Goal: Information Seeking & Learning: Learn about a topic

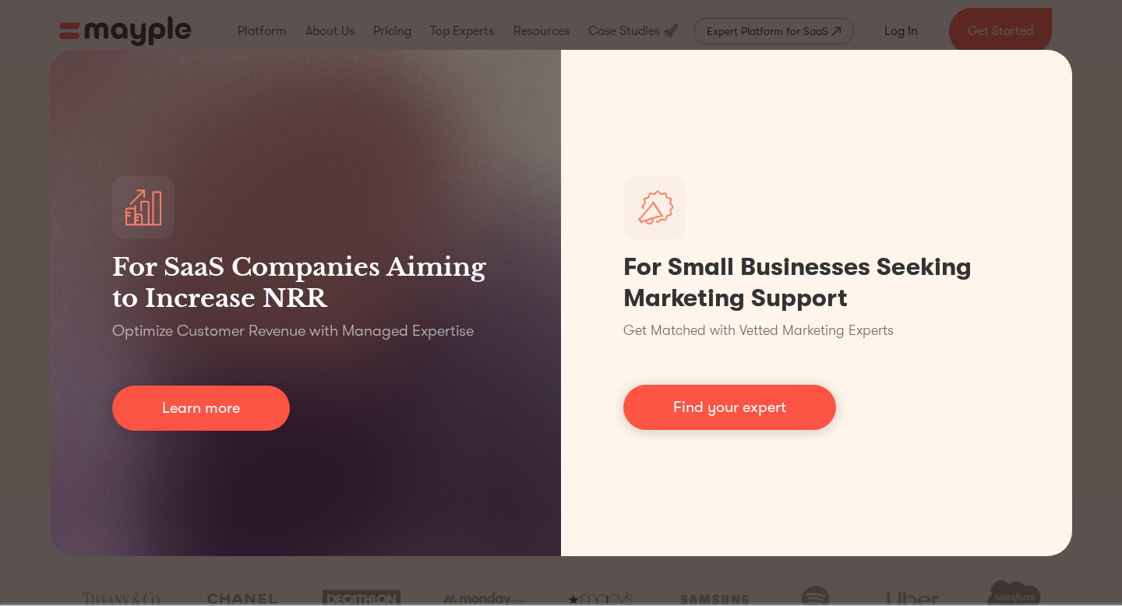
click at [862, 9] on div "For SaaS Companies Aiming to Increase NRR Optimize Customer Revenue with Manage…" at bounding box center [561, 303] width 1122 height 606
click at [719, 576] on div "For SaaS Companies Aiming to Increase NRR Optimize Customer Revenue with Manage…" at bounding box center [561, 303] width 1122 height 606
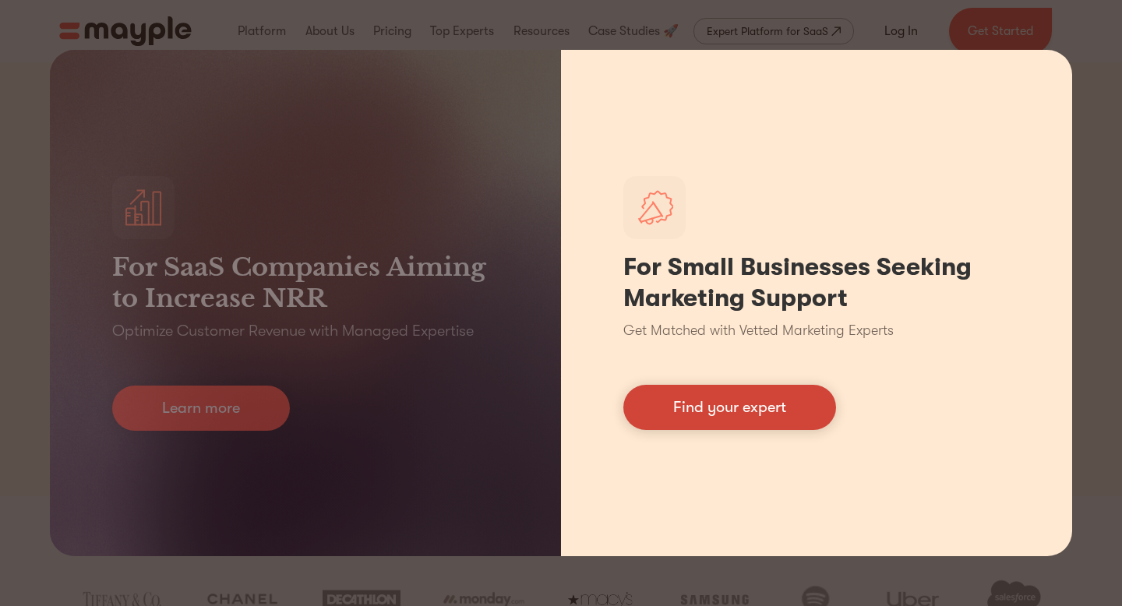
click at [780, 396] on link "Find your expert" at bounding box center [730, 407] width 213 height 45
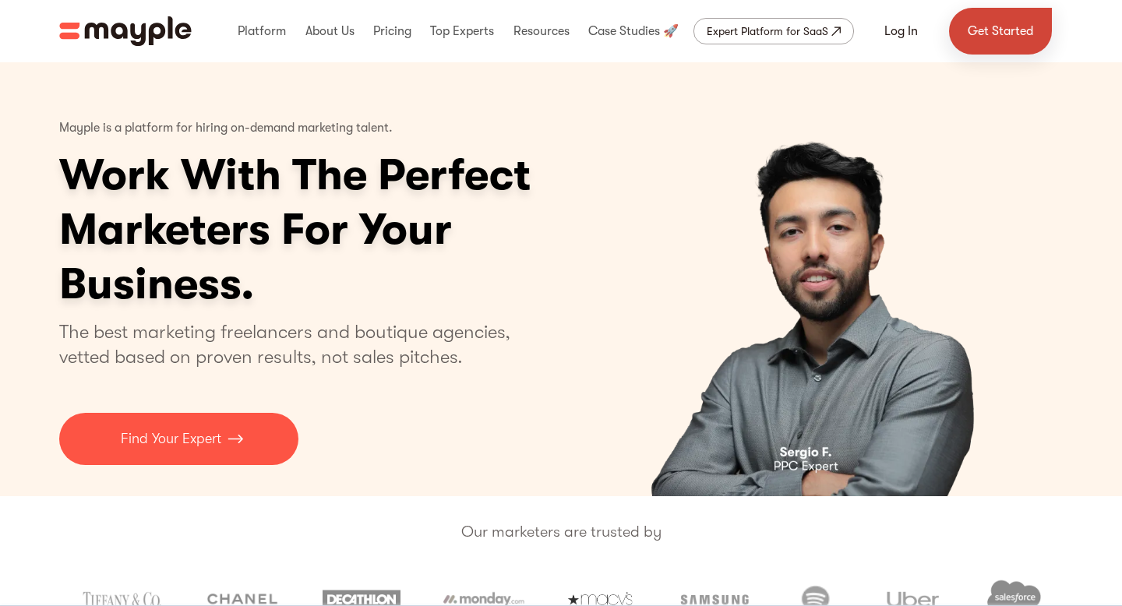
click at [1002, 32] on link "Get Started" at bounding box center [1000, 31] width 103 height 47
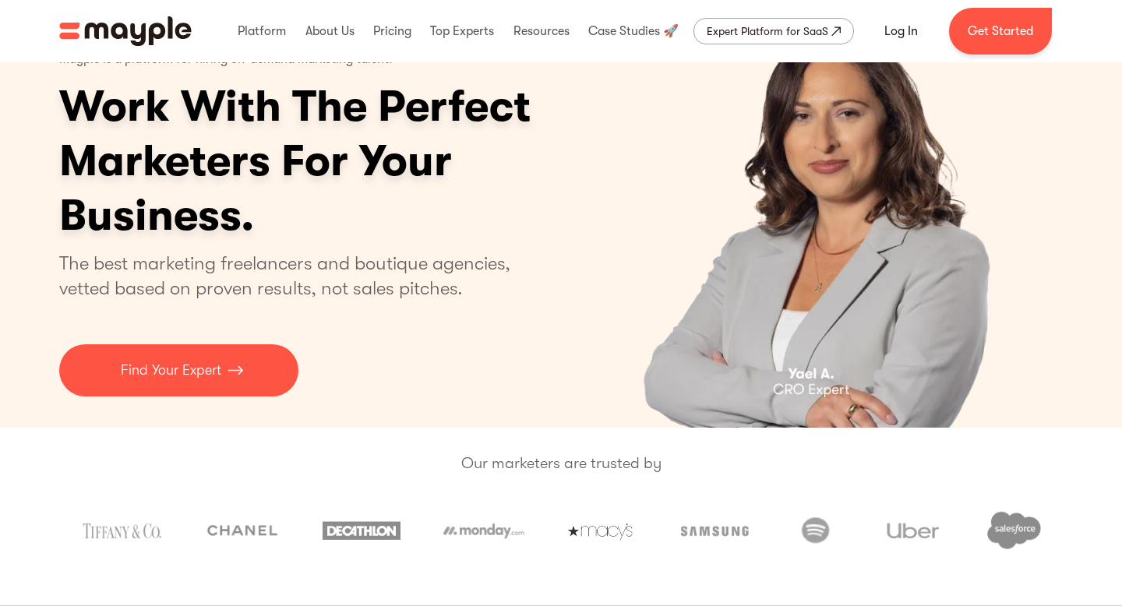
scroll to position [90, 0]
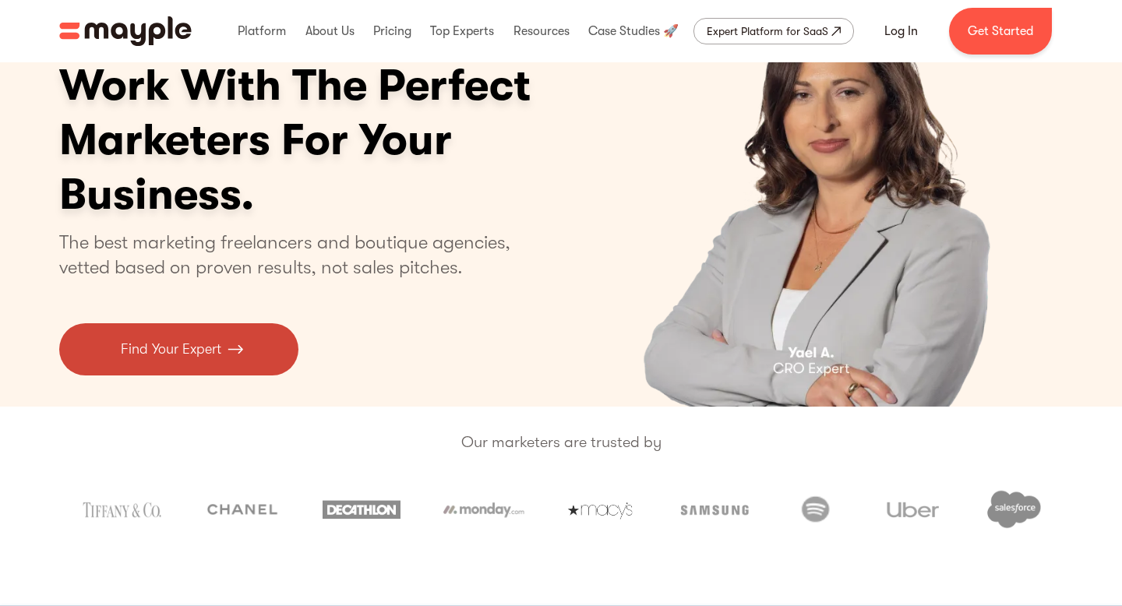
click at [171, 342] on p "Find Your Expert" at bounding box center [171, 349] width 101 height 21
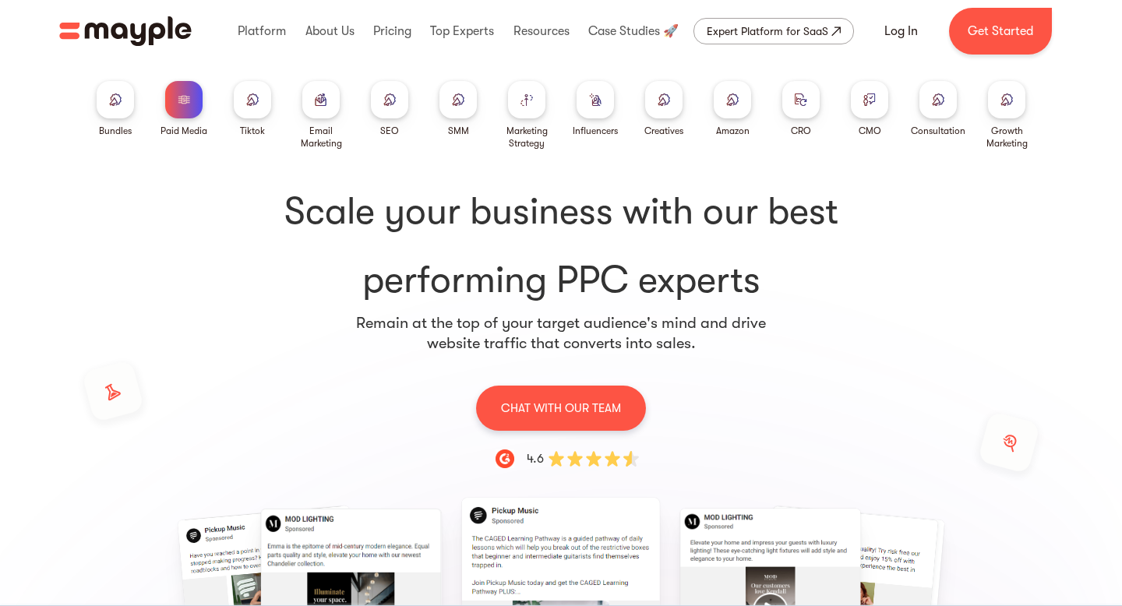
click at [285, 262] on h1 "Scale your business with our best performing PPC experts" at bounding box center [561, 246] width 948 height 118
